Goal: Task Accomplishment & Management: Use online tool/utility

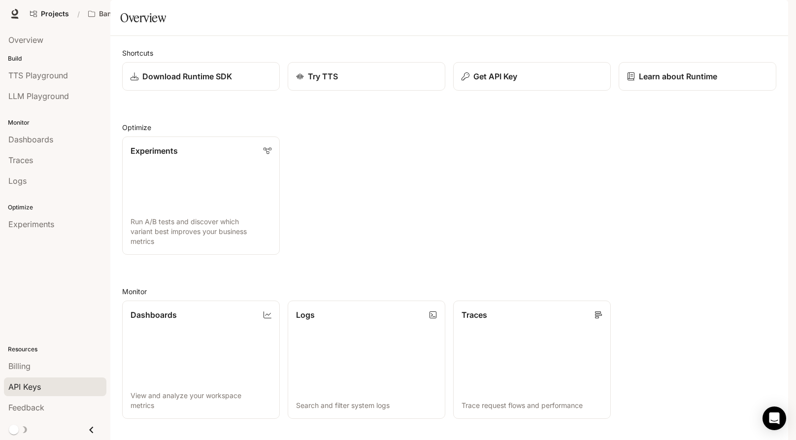
click at [37, 391] on span "API Keys" at bounding box center [24, 387] width 33 height 12
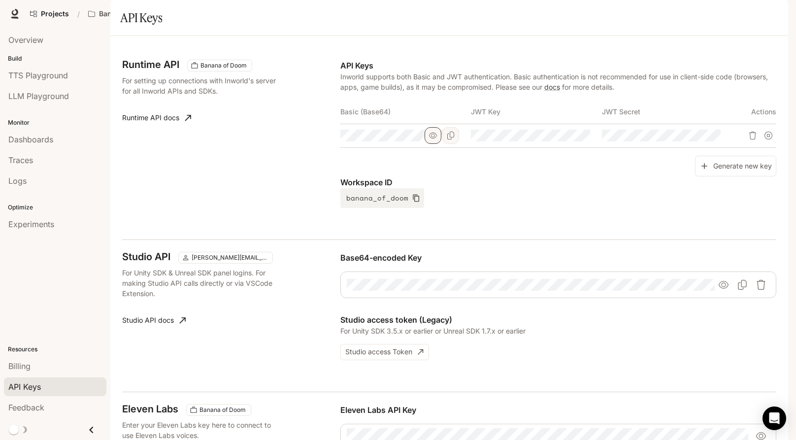
click at [430, 139] on icon "button" at bounding box center [433, 136] width 8 height 8
click at [614, 235] on div "Runtime API Banana of Doom For setting up connections with Inworld's server for…" at bounding box center [449, 144] width 654 height 192
click at [27, 173] on link "Logs" at bounding box center [55, 181] width 103 height 19
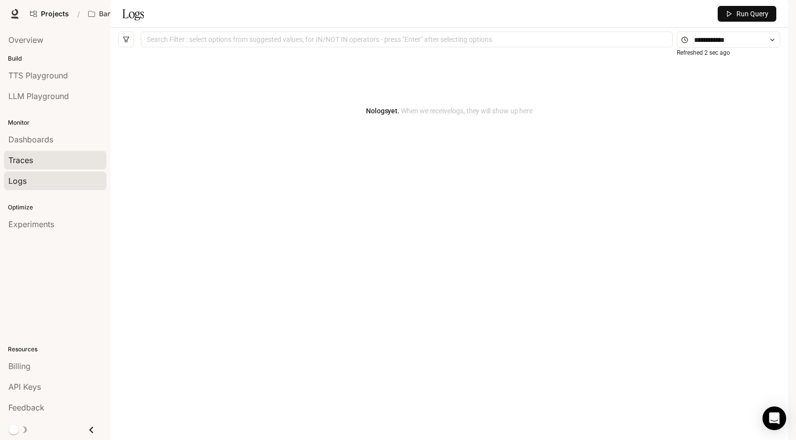
click at [32, 158] on span "Traces" at bounding box center [20, 160] width 25 height 12
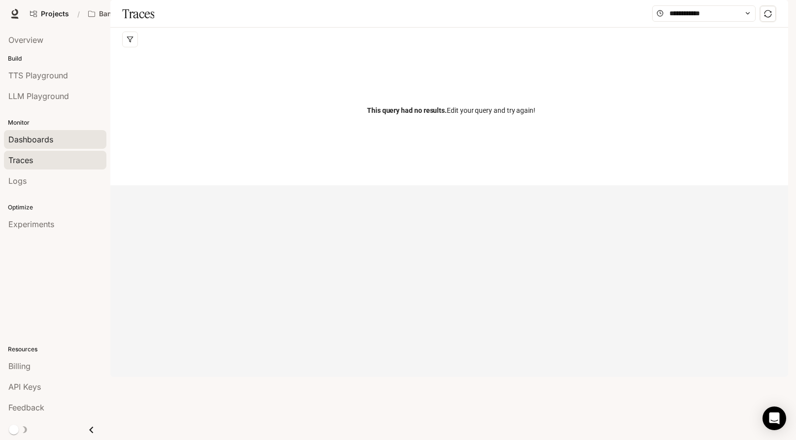
click at [36, 139] on span "Dashboards" at bounding box center [30, 140] width 45 height 12
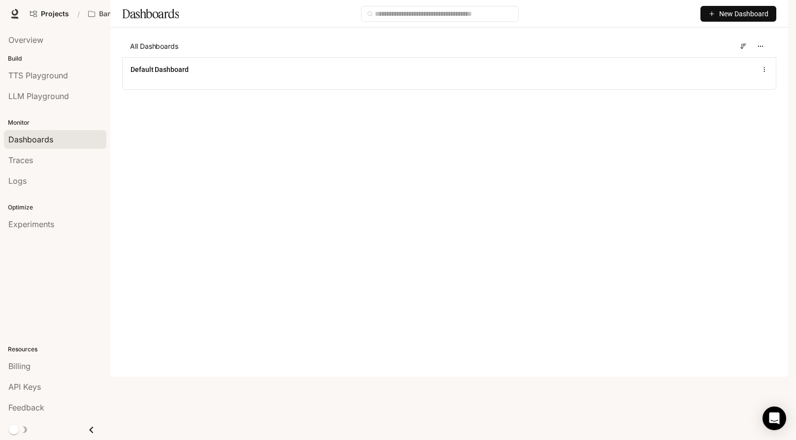
click at [746, 19] on span "New Dashboard" at bounding box center [744, 13] width 49 height 11
click at [732, 58] on div "Create dashboard" at bounding box center [728, 62] width 82 height 11
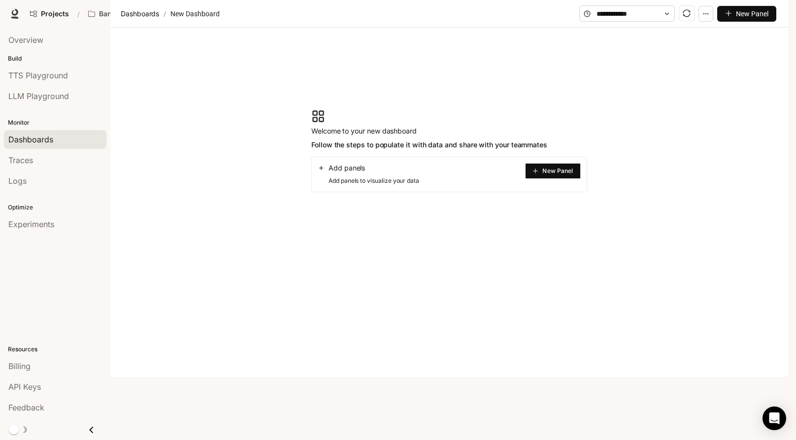
click at [561, 173] on span "New Panel" at bounding box center [558, 171] width 31 height 5
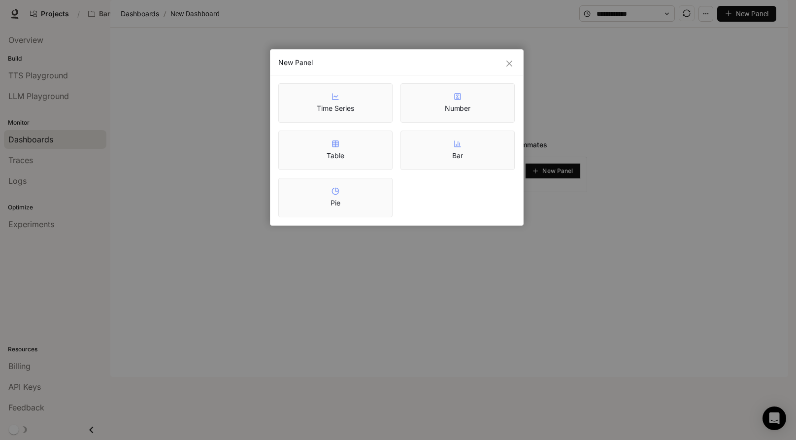
click at [346, 103] on div "Time Series" at bounding box center [335, 103] width 37 height 21
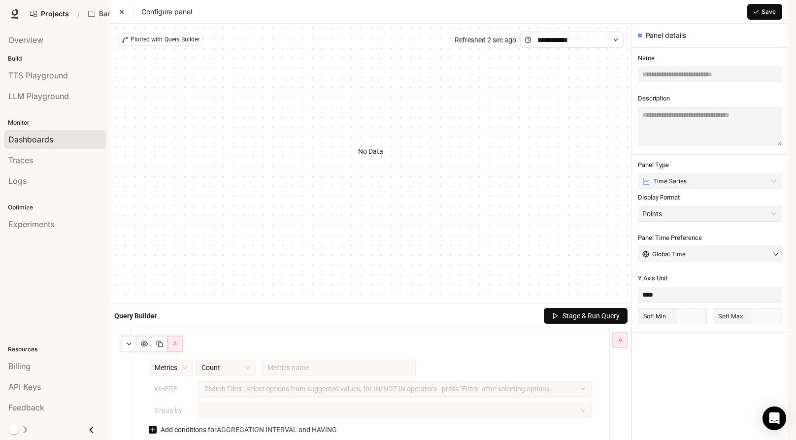
drag, startPoint x: 376, startPoint y: 185, endPoint x: 333, endPoint y: 224, distance: 58.2
click at [327, 223] on div "No Data" at bounding box center [371, 151] width 506 height 207
click at [40, 176] on div "Logs" at bounding box center [55, 181] width 94 height 12
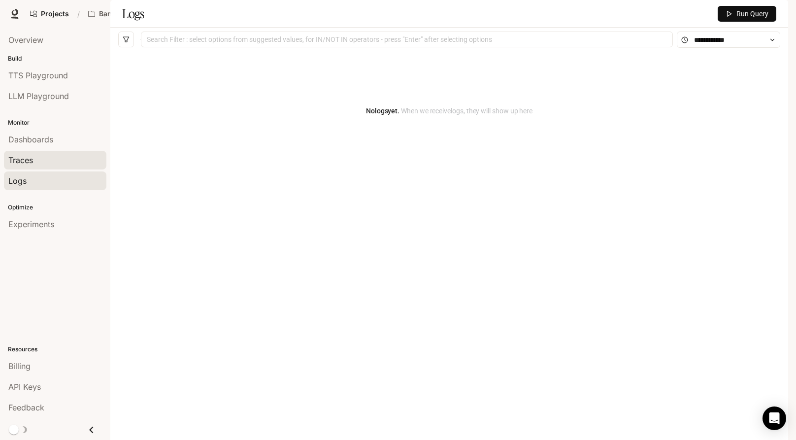
click at [38, 162] on div "Traces" at bounding box center [55, 160] width 94 height 12
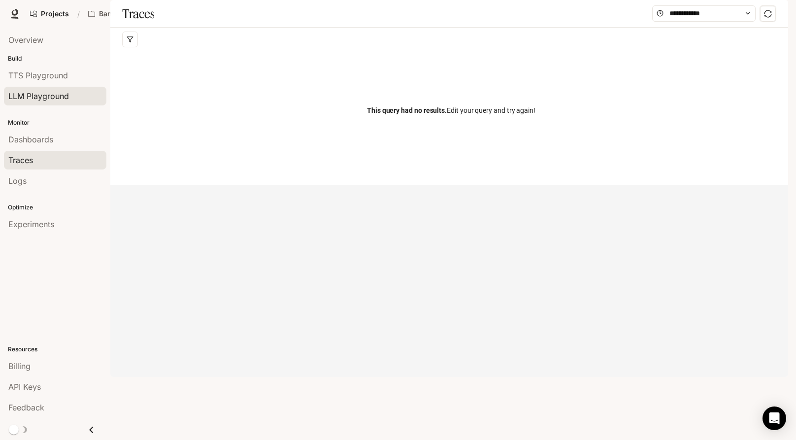
click at [55, 89] on link "LLM Playground" at bounding box center [55, 96] width 103 height 19
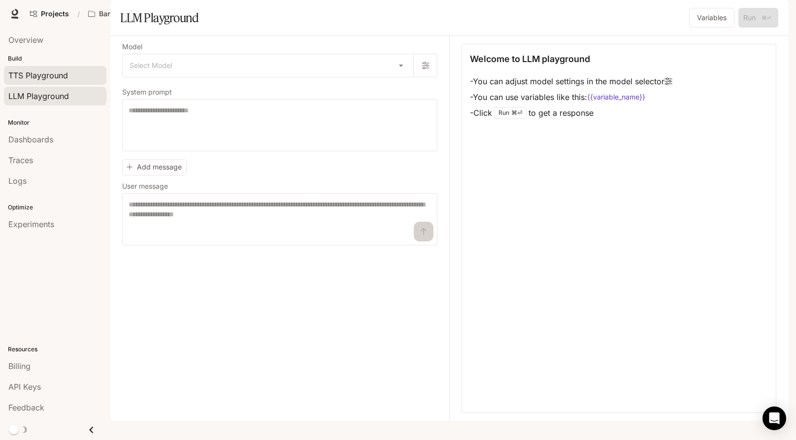
click at [53, 73] on span "TTS Playground" at bounding box center [38, 75] width 60 height 12
